Goal: Check status: Check status

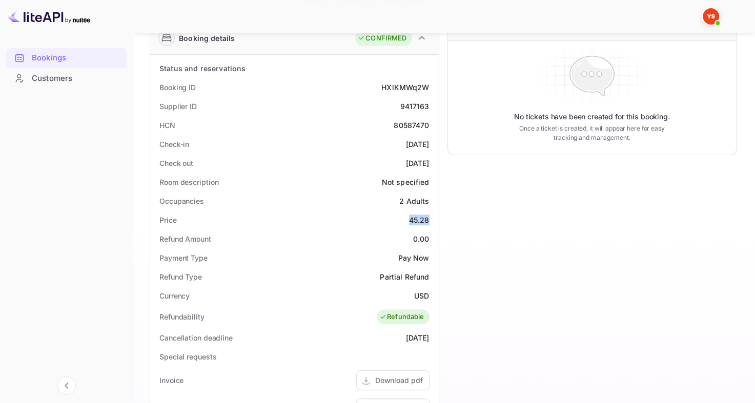
click at [50, 62] on div "Bookings" at bounding box center [77, 58] width 90 height 12
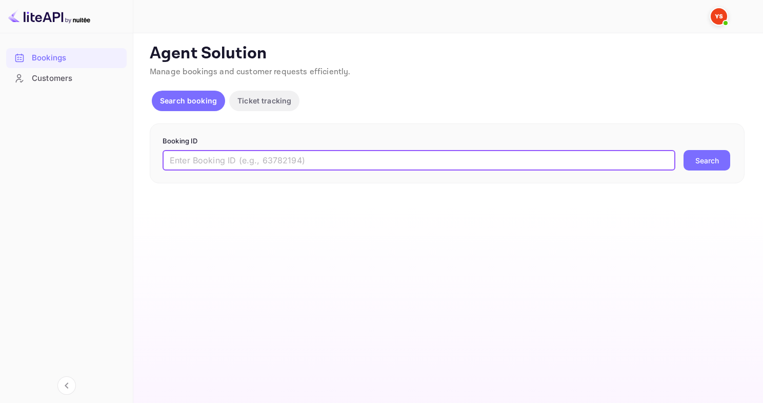
click at [240, 164] on input "text" at bounding box center [419, 160] width 513 height 21
paste input "8941029"
type input "8941029"
click at [683, 150] on button "Search" at bounding box center [706, 160] width 47 height 21
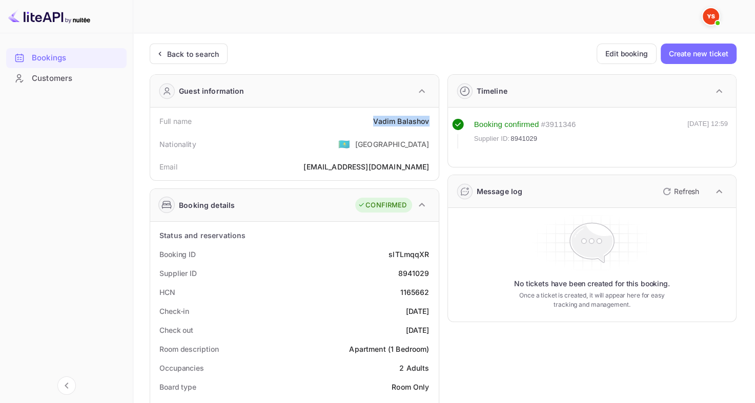
drag, startPoint x: 370, startPoint y: 119, endPoint x: 428, endPoint y: 120, distance: 57.9
click at [428, 120] on div "Full name Vadim Balashov" at bounding box center [294, 121] width 280 height 19
copy div "Vadim Balashov"
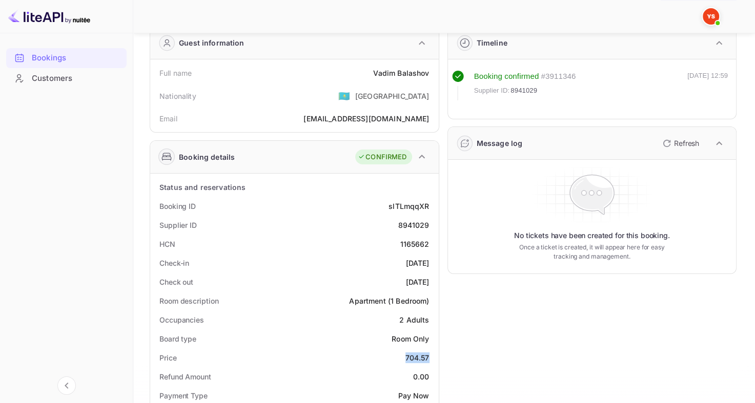
drag, startPoint x: 402, startPoint y: 355, endPoint x: 429, endPoint y: 354, distance: 26.7
click at [429, 354] on div "Price 704.57" at bounding box center [294, 358] width 280 height 19
copy div "704.57"
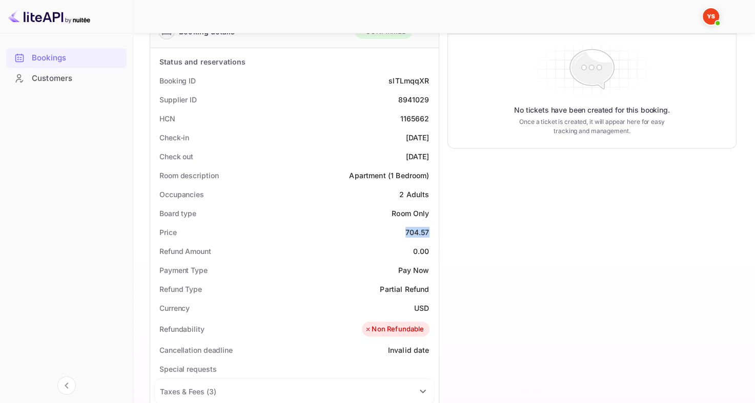
scroll to position [174, 0]
